Goal: Information Seeking & Learning: Learn about a topic

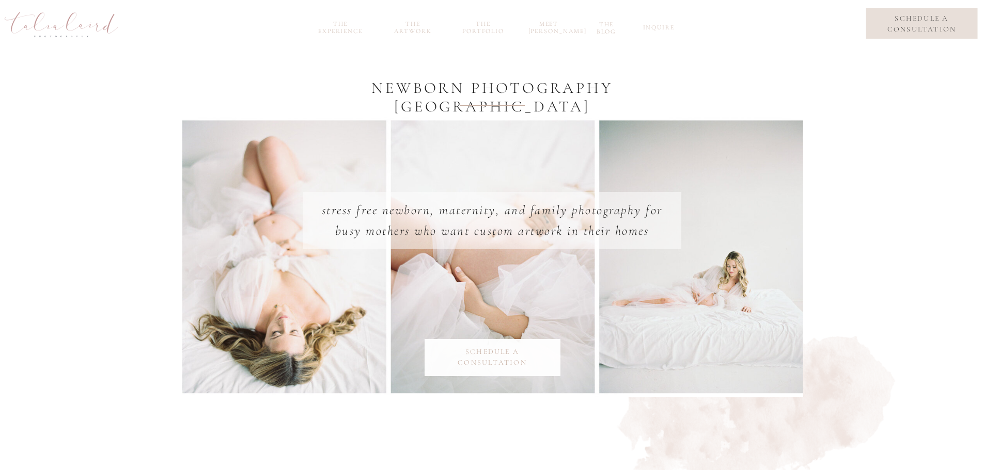
click at [414, 26] on nav "the Artwork" at bounding box center [413, 26] width 50 height 12
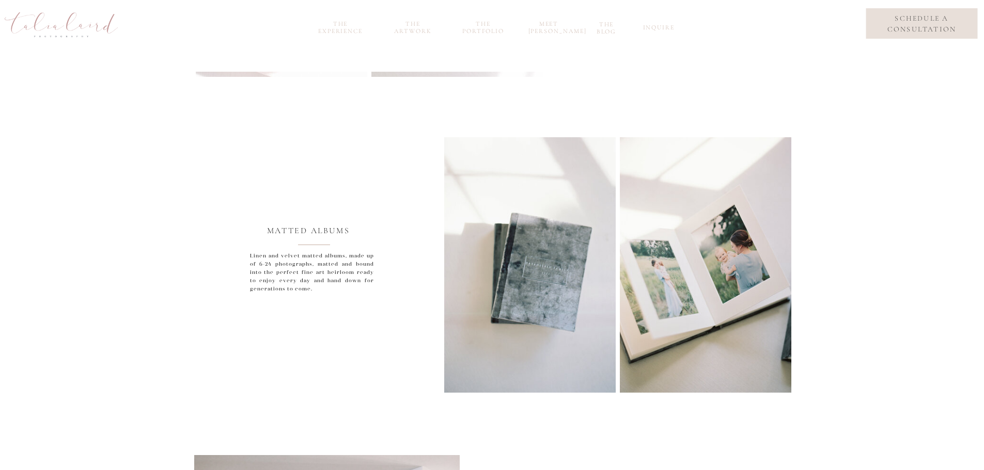
scroll to position [344, 0]
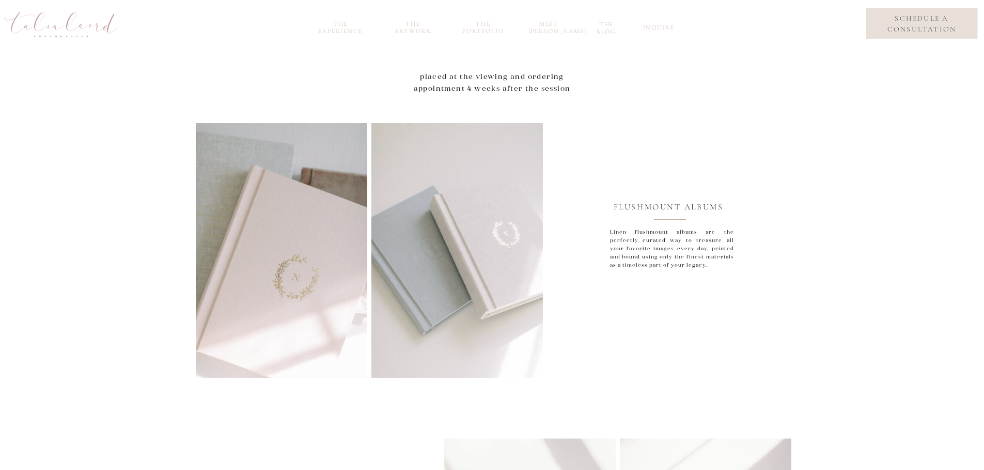
click at [488, 28] on nav "the portfolio" at bounding box center [484, 26] width 50 height 12
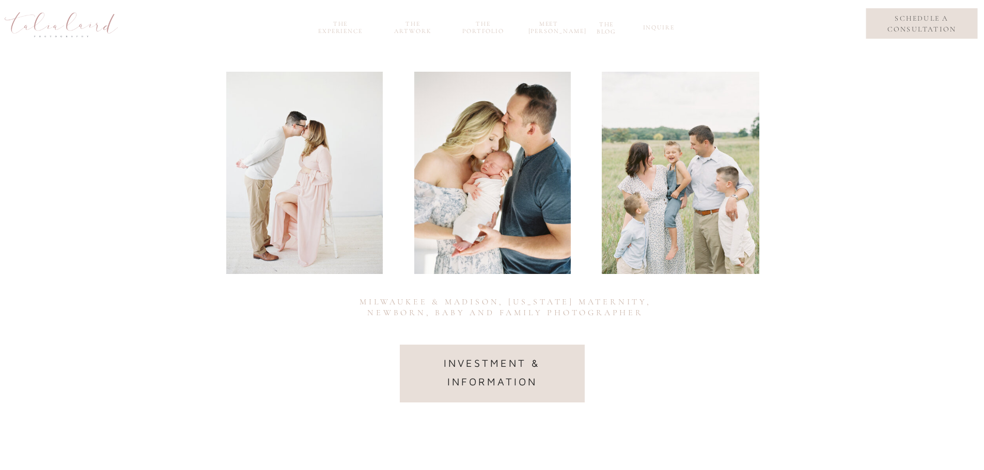
scroll to position [155, 0]
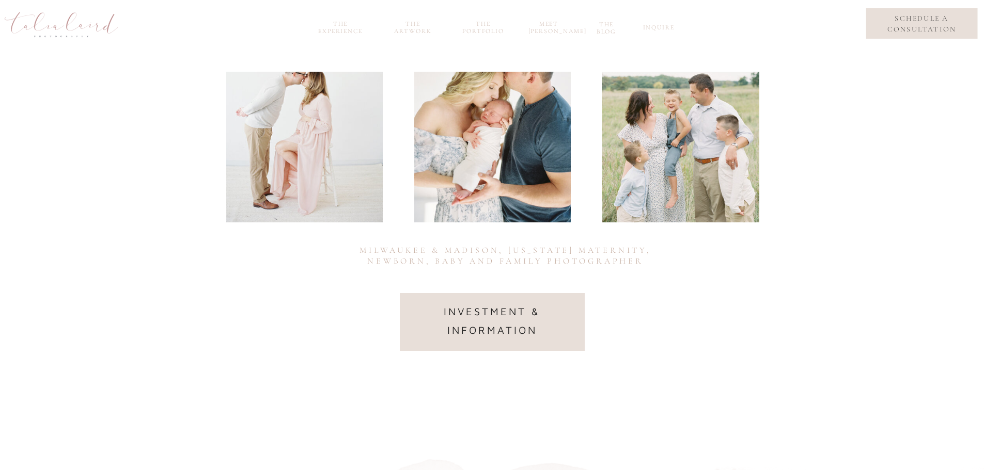
click at [500, 315] on nav "investment & information" at bounding box center [492, 322] width 155 height 38
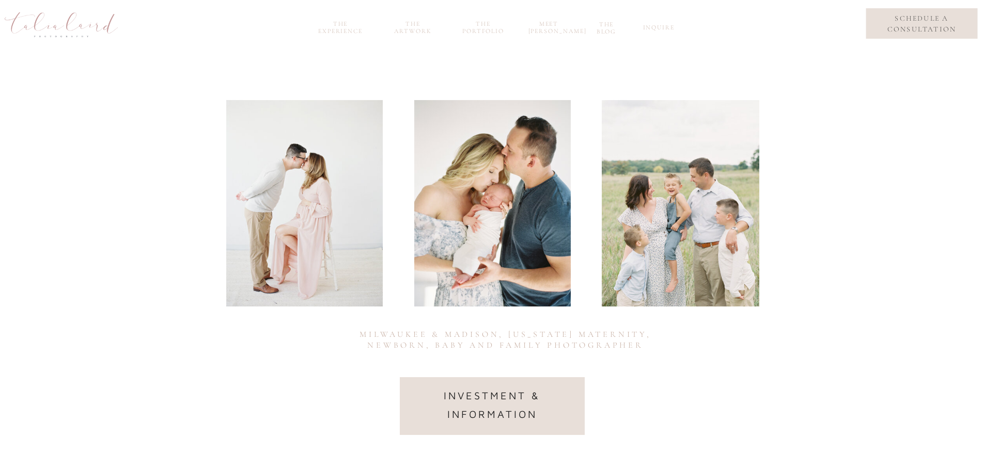
scroll to position [178, 0]
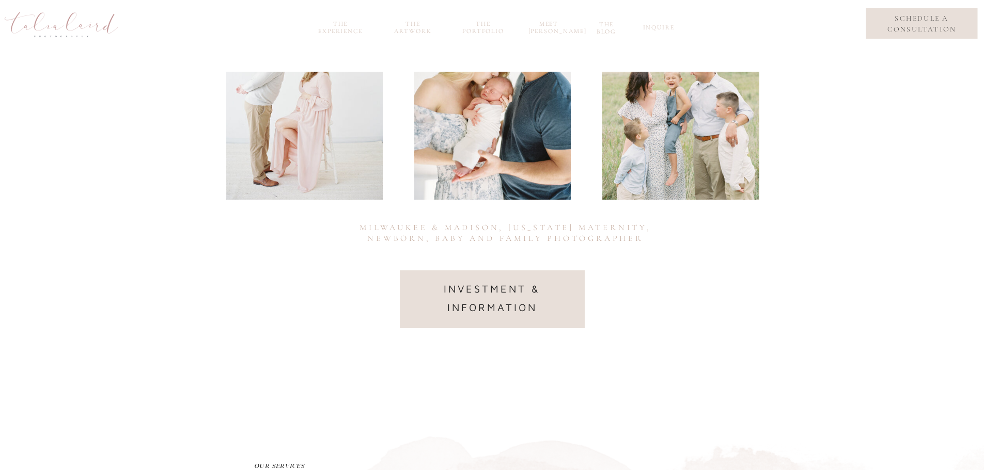
click at [492, 297] on nav "investment & information" at bounding box center [492, 299] width 155 height 38
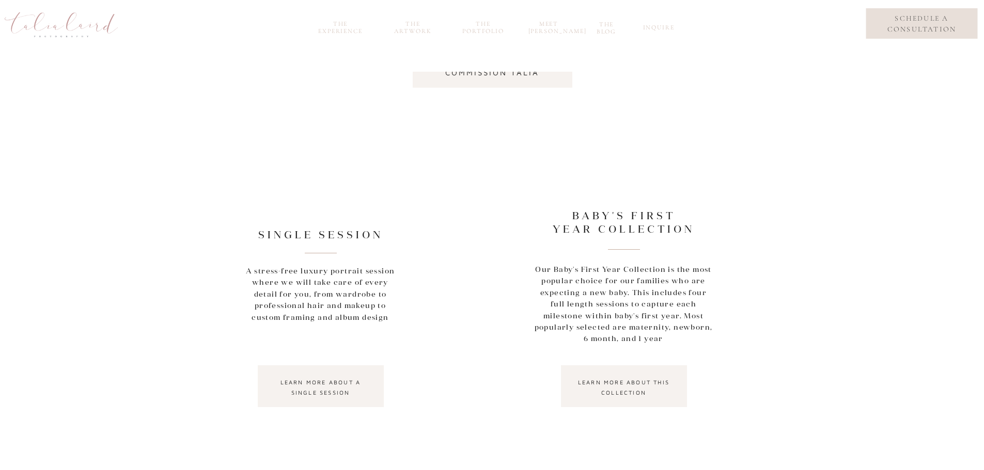
scroll to position [826, 0]
click at [342, 402] on div at bounding box center [321, 386] width 126 height 42
